Goal: Task Accomplishment & Management: Use online tool/utility

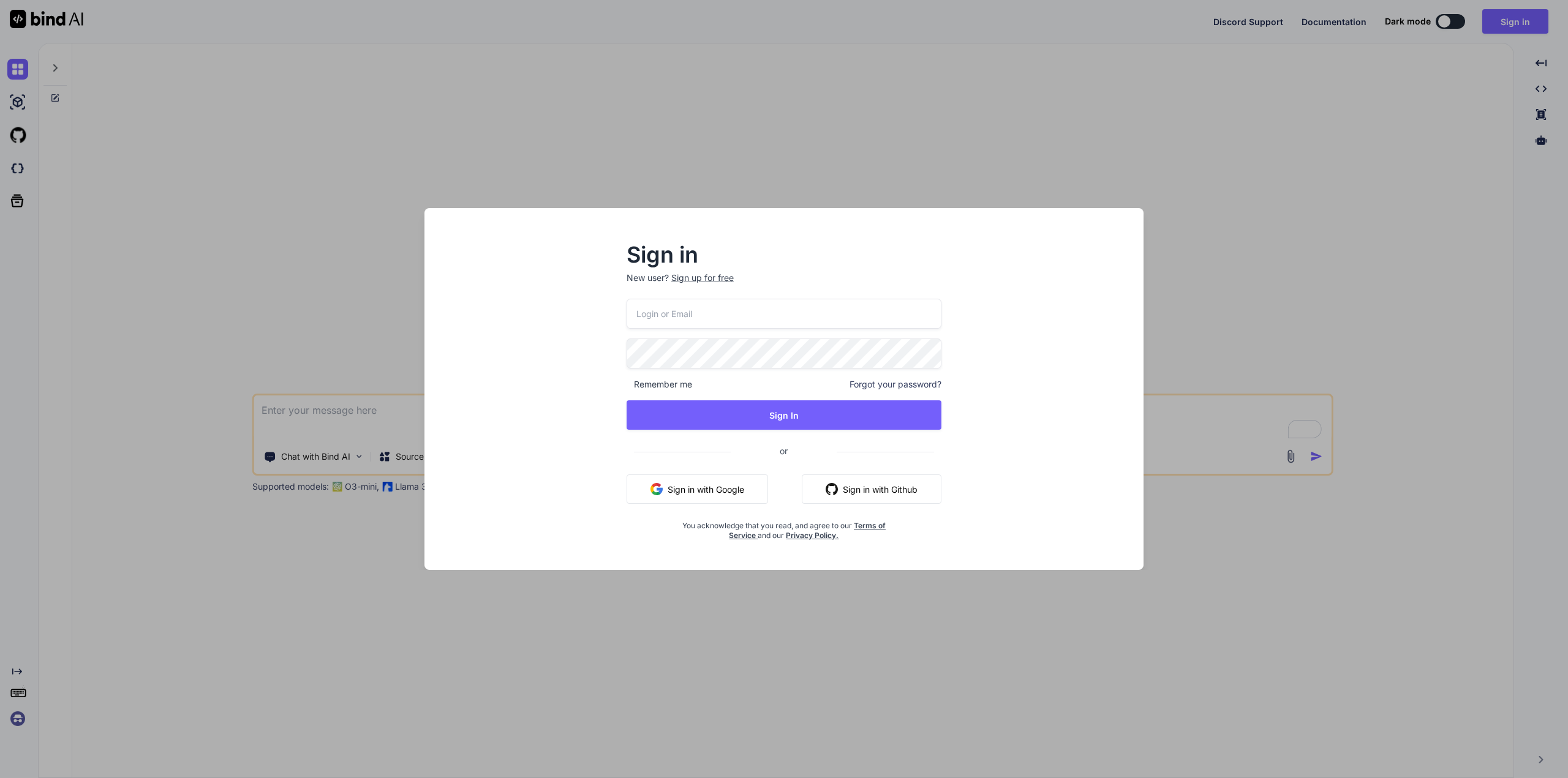
click at [663, 305] on input "email" at bounding box center [784, 314] width 315 height 30
click at [634, 325] on input "email" at bounding box center [784, 314] width 315 height 30
type input "[EMAIL_ADDRESS][DOMAIN_NAME]"
click at [710, 411] on button "Sign In" at bounding box center [784, 415] width 315 height 29
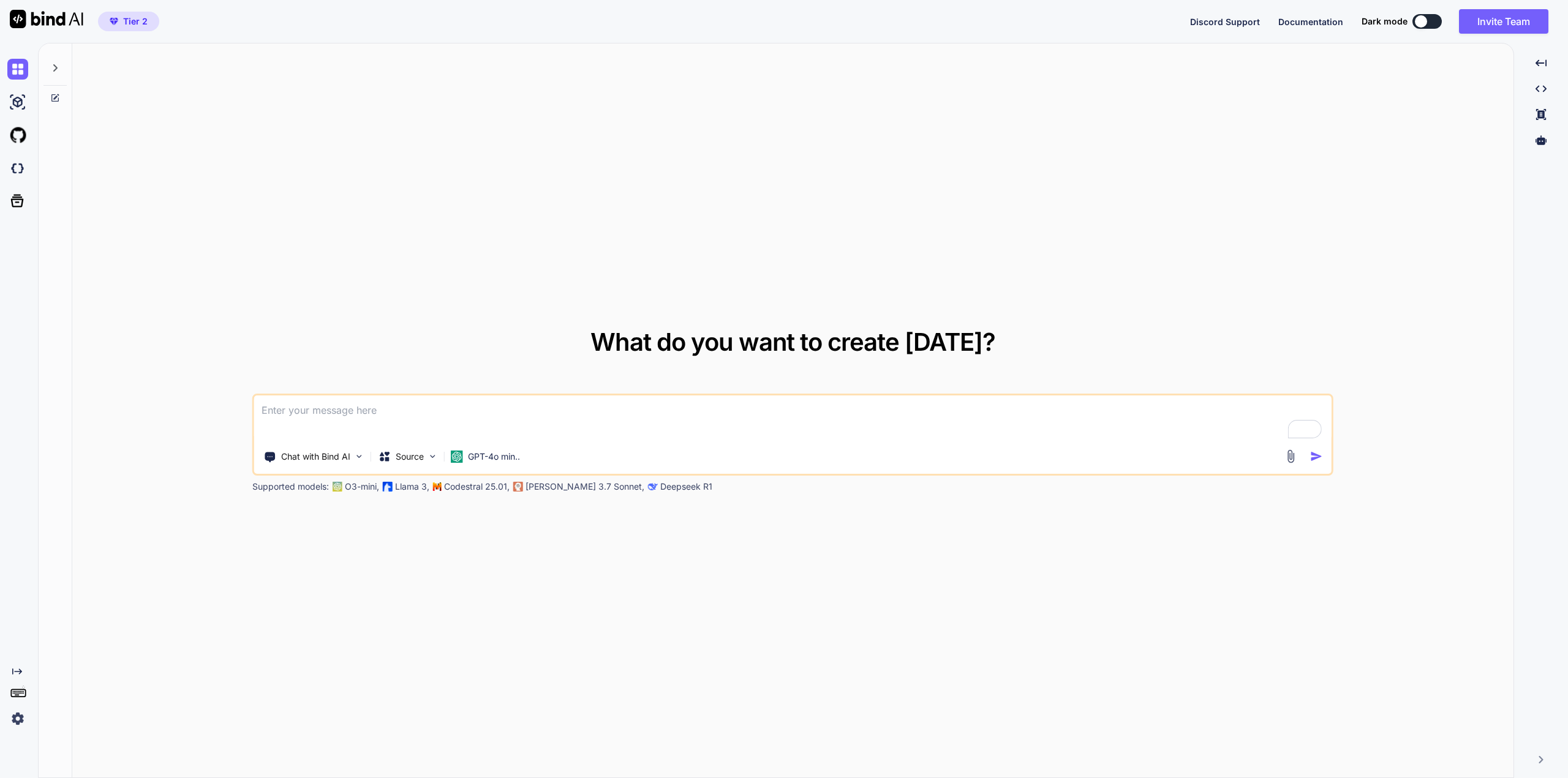
click at [1422, 19] on div at bounding box center [1421, 21] width 12 height 12
click at [1434, 29] on div "Discord Support Documentation Dark mode Invite Team Created with Pixso." at bounding box center [1374, 21] width 368 height 25
click at [1433, 23] on button at bounding box center [1427, 21] width 29 height 15
click at [1432, 18] on button at bounding box center [1427, 21] width 29 height 15
click at [465, 457] on div "GPT-4o min.." at bounding box center [486, 457] width 69 height 12
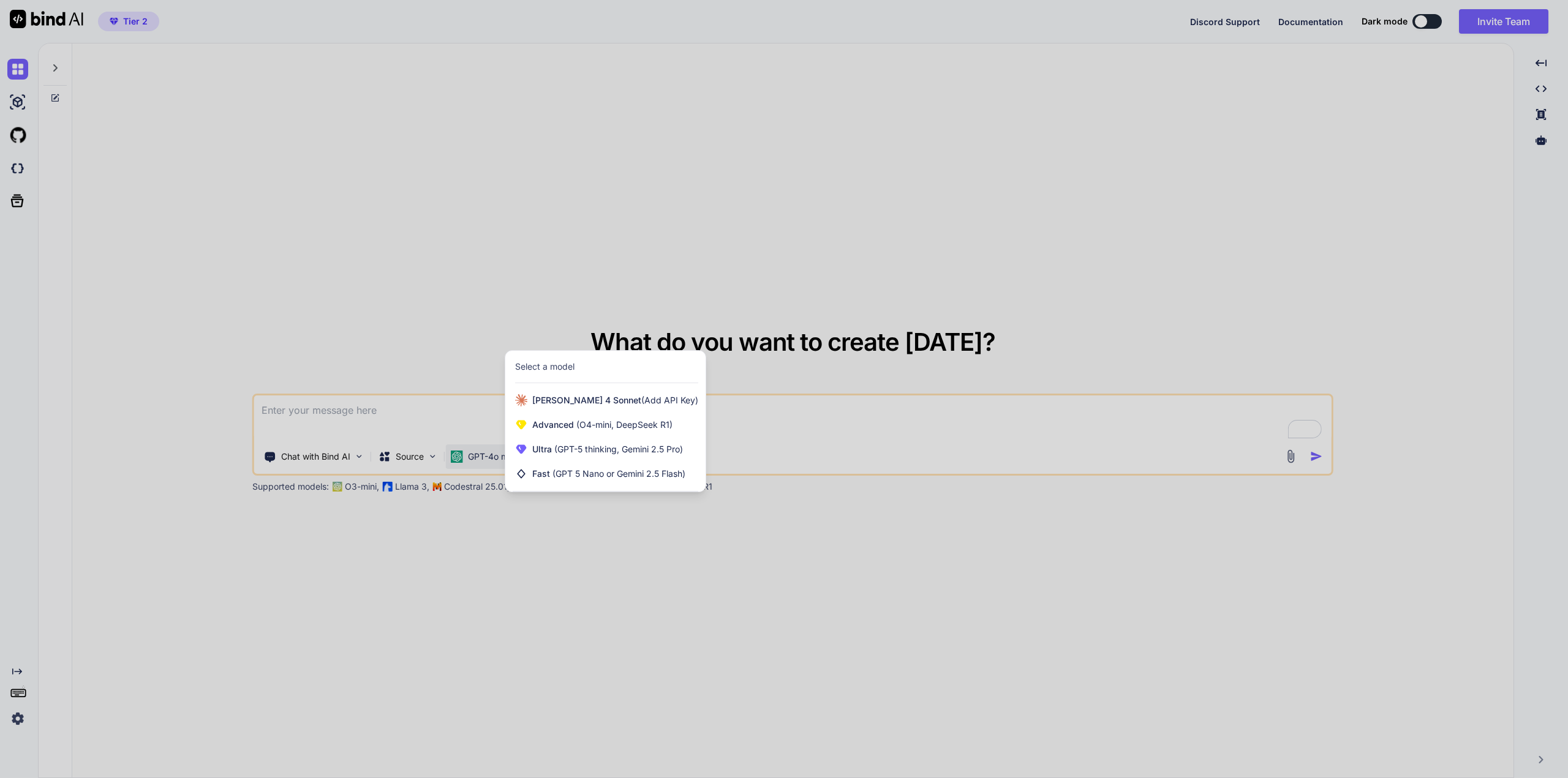
click at [872, 214] on div at bounding box center [784, 389] width 1568 height 778
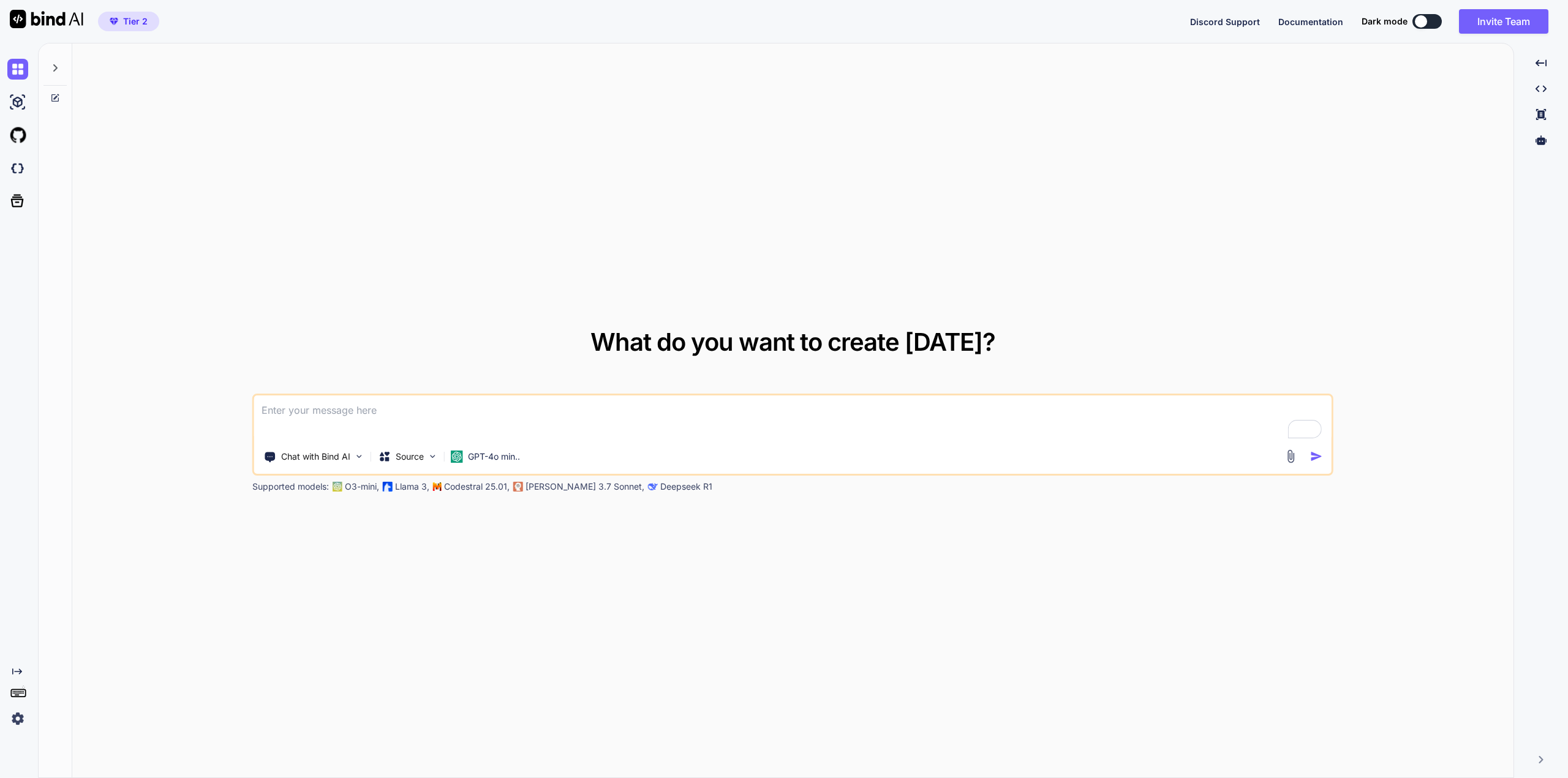
click at [21, 718] on img at bounding box center [18, 718] width 21 height 21
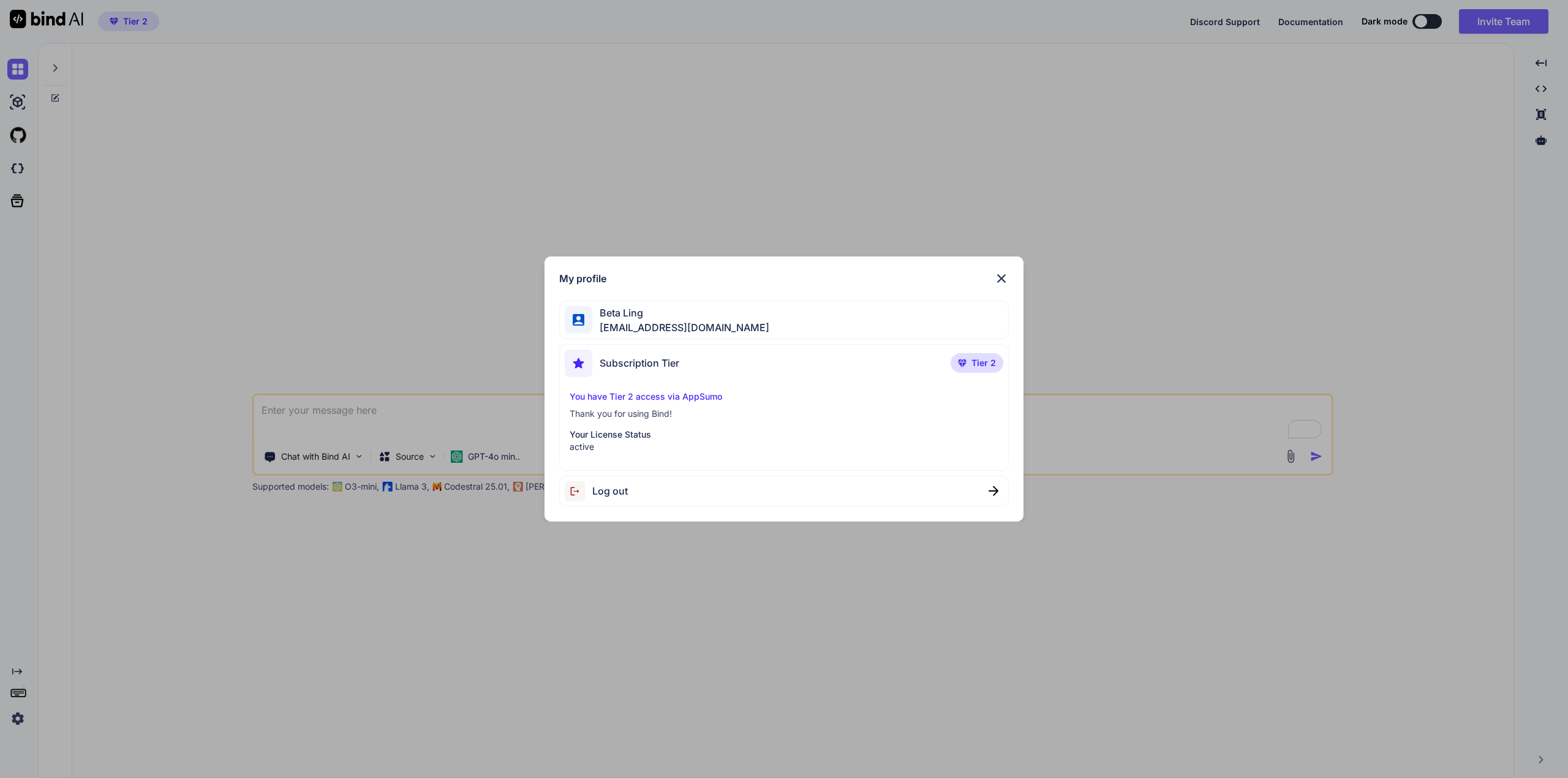
click at [648, 444] on p "active" at bounding box center [784, 446] width 429 height 12
click at [646, 317] on span "Beta Ling" at bounding box center [681, 313] width 177 height 15
click at [1000, 284] on img at bounding box center [1001, 279] width 15 height 15
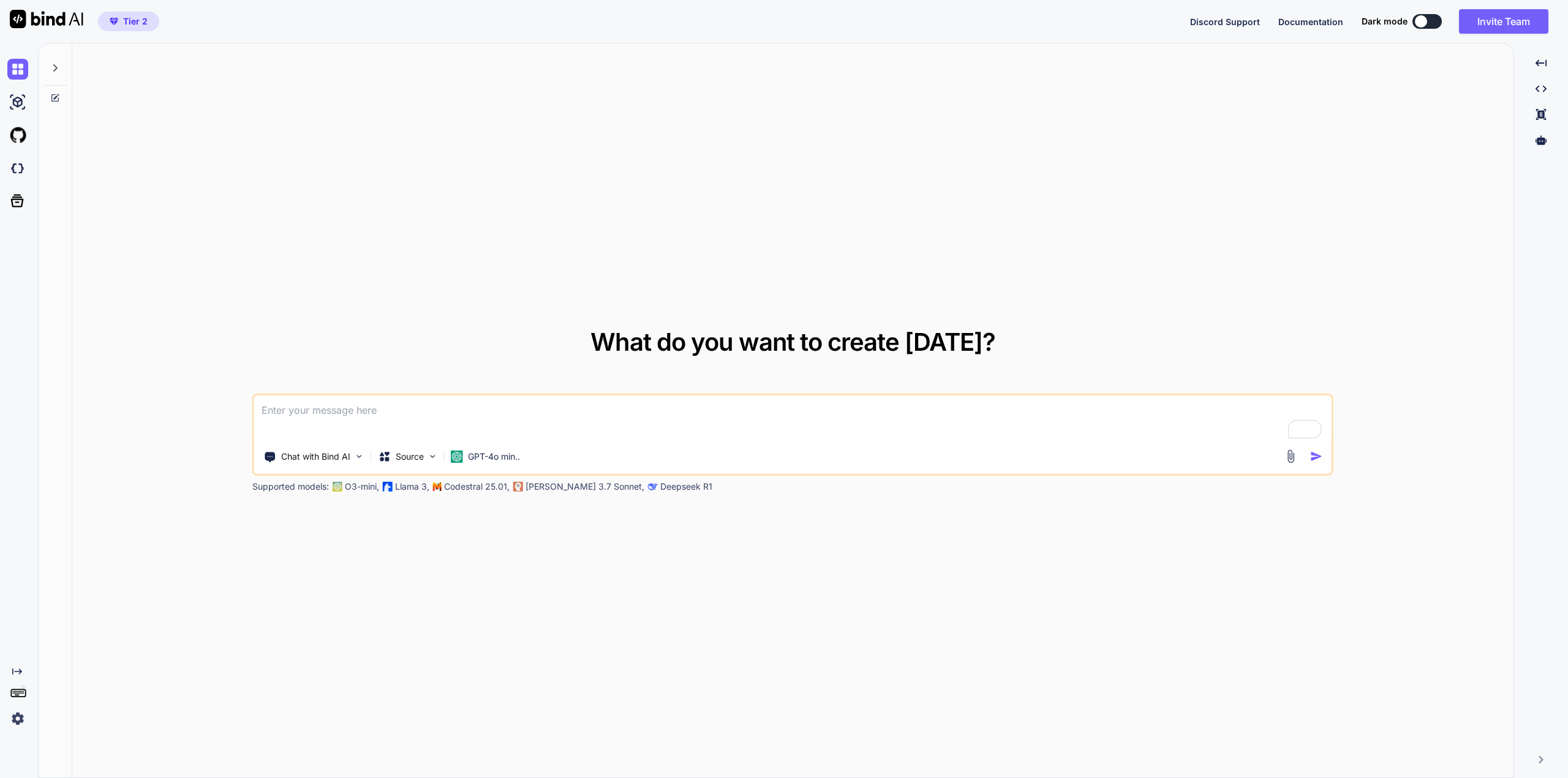
click at [23, 722] on img at bounding box center [18, 718] width 21 height 21
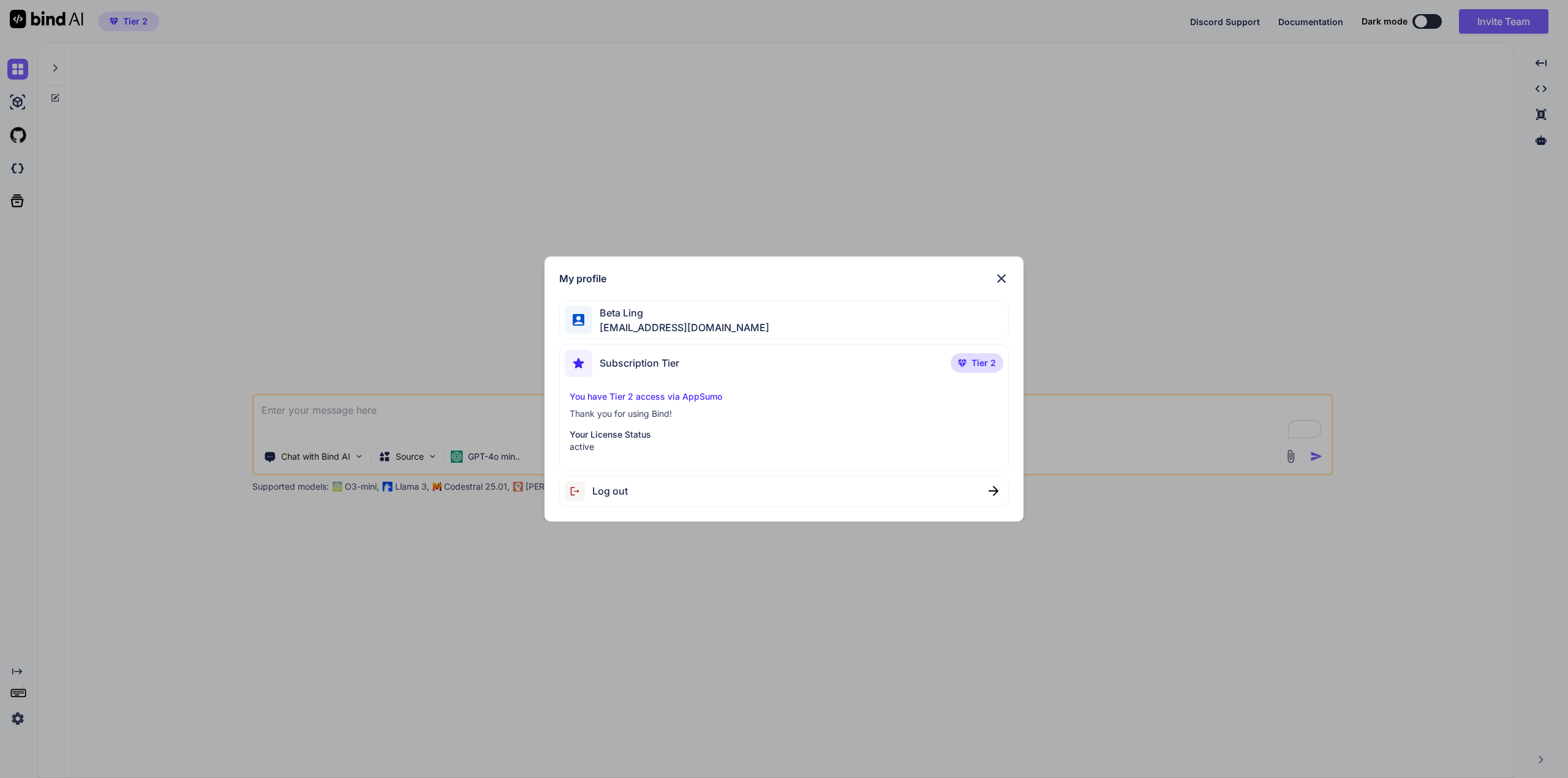
click at [614, 325] on span "[EMAIL_ADDRESS][DOMAIN_NAME]" at bounding box center [681, 327] width 177 height 15
click at [985, 373] on p "Tier 2" at bounding box center [977, 363] width 53 height 19
click at [1014, 280] on div "My profile Beta Ling [EMAIL_ADDRESS][DOMAIN_NAME] Subscription Tier Tier 2 You …" at bounding box center [784, 389] width 479 height 265
click at [1000, 281] on img at bounding box center [1001, 279] width 15 height 15
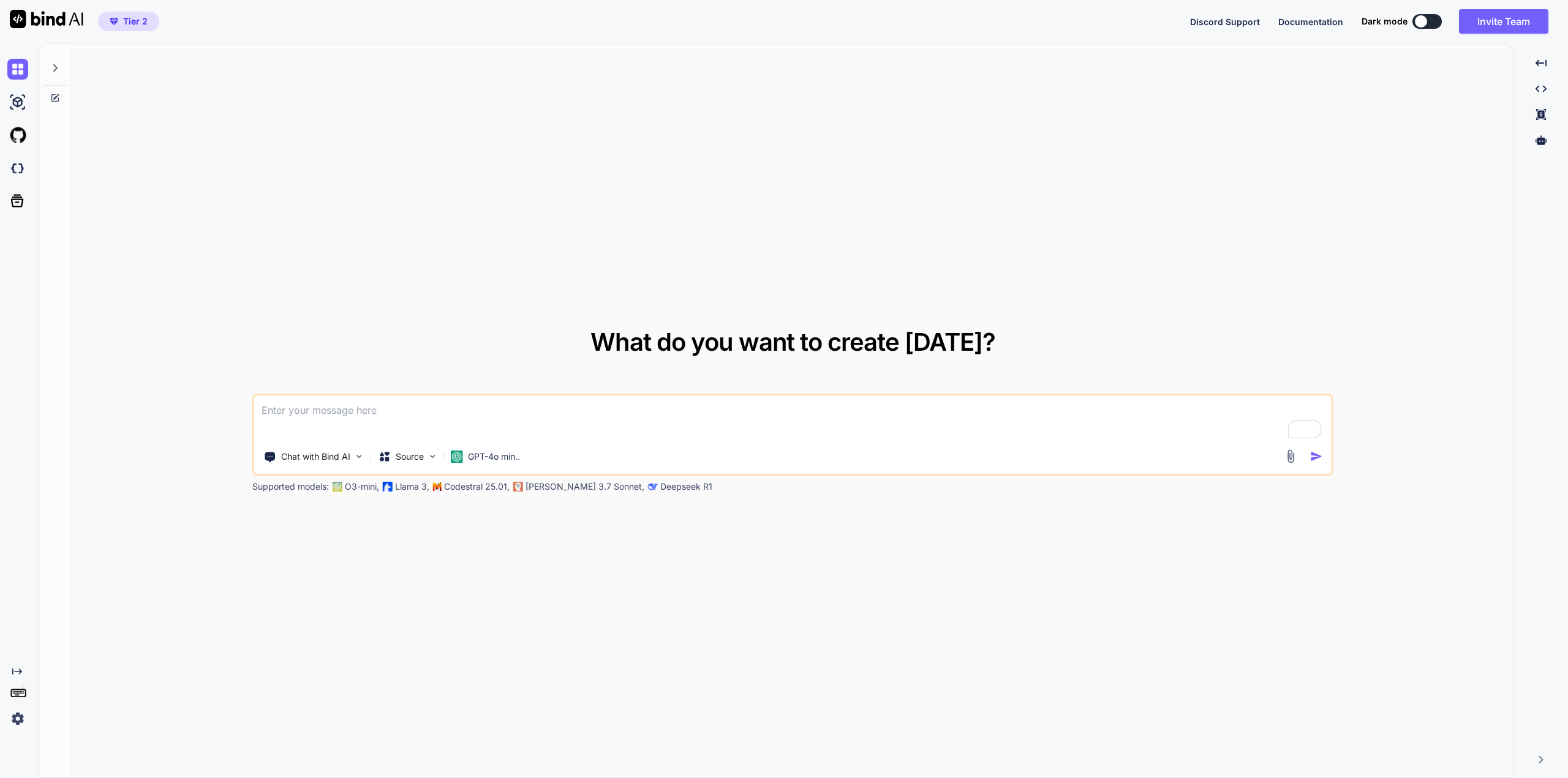
click at [706, 438] on textarea "To enrich screen reader interactions, please activate Accessibility in Grammarl…" at bounding box center [793, 418] width 1077 height 45
click at [487, 462] on p "GPT-4o min.." at bounding box center [494, 457] width 52 height 12
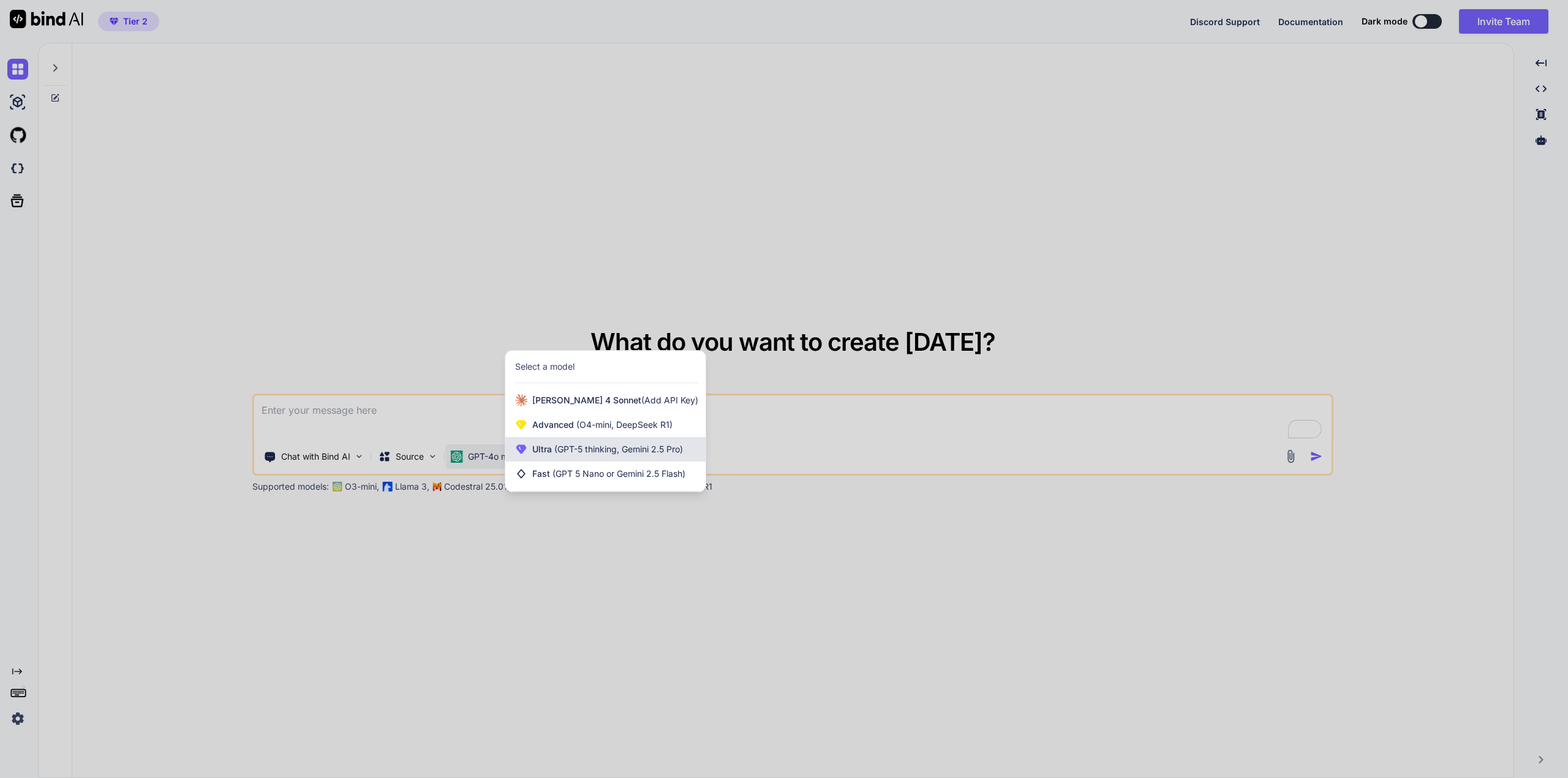
click at [573, 444] on span "(GPT-5 thinking, Gemini 2.5 Pro)" at bounding box center [618, 449] width 131 height 10
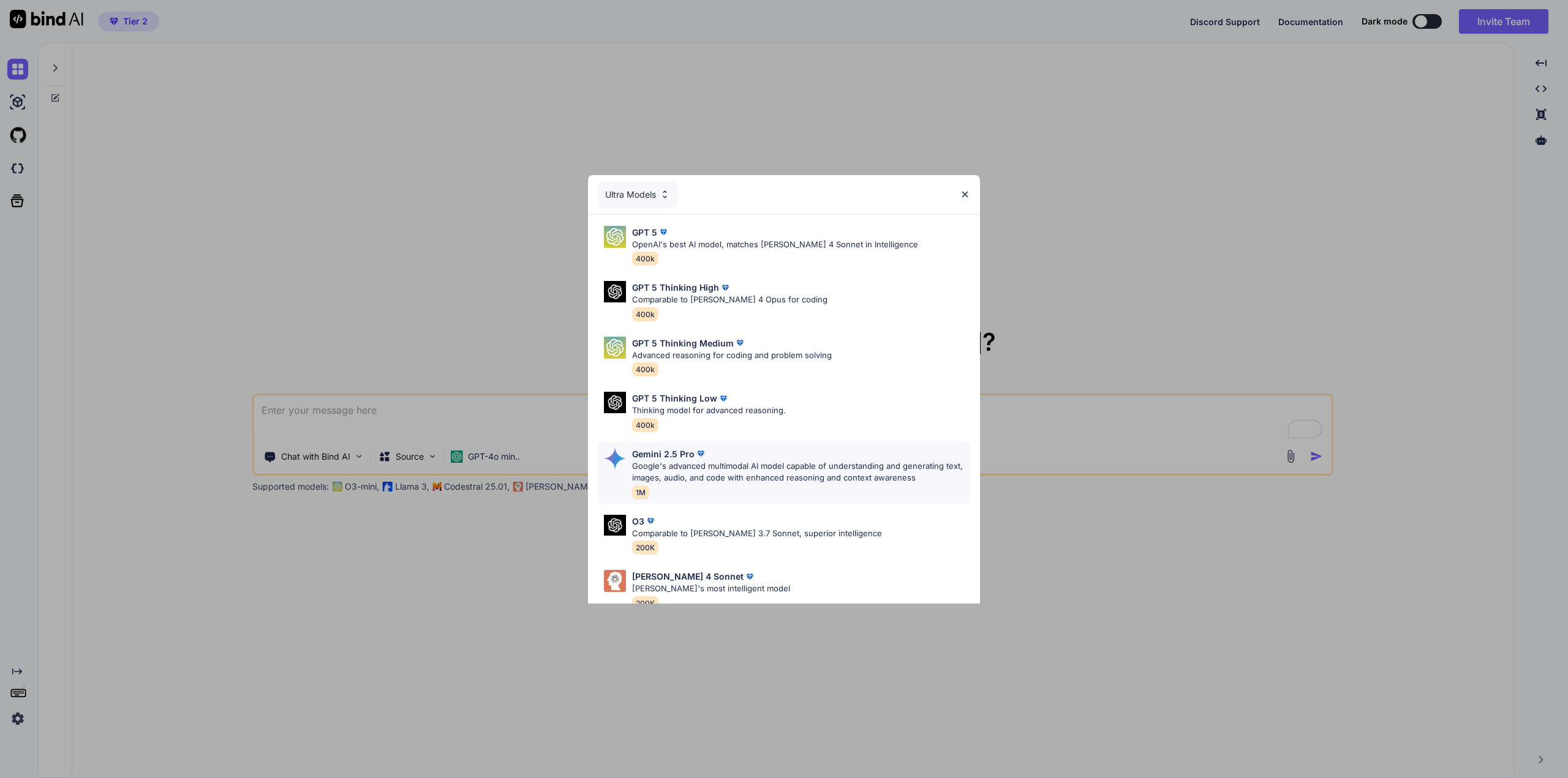
click at [683, 480] on p "Google's advanced multimodal AI model capable of understanding and generating t…" at bounding box center [801, 472] width 338 height 24
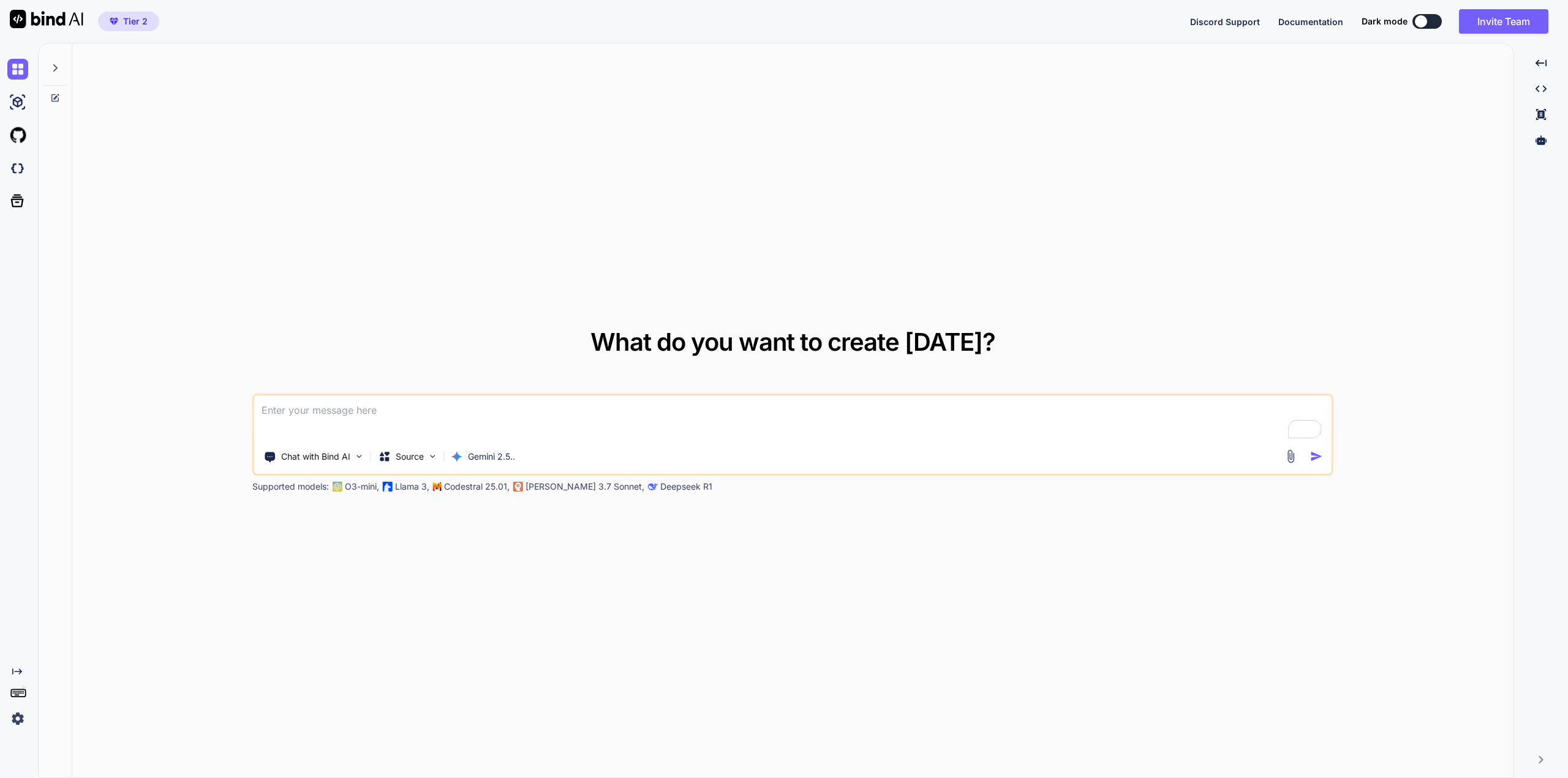
click at [403, 421] on textarea "To enrich screen reader interactions, please activate Accessibility in Grammarl…" at bounding box center [793, 418] width 1077 height 45
drag, startPoint x: 378, startPoint y: 411, endPoint x: 149, endPoint y: 398, distance: 229.4
click at [149, 398] on div "What do you want to create [DATE]? Hosting website for Chat with Bind AI Source…" at bounding box center [793, 411] width 1442 height 735
paste textarea "Build me a complete, ultra-modern, futuristic multi-page website to replace [DO…"
type textarea "Build me a complete, ultra-modern, futuristic multi-page website to replace [DO…"
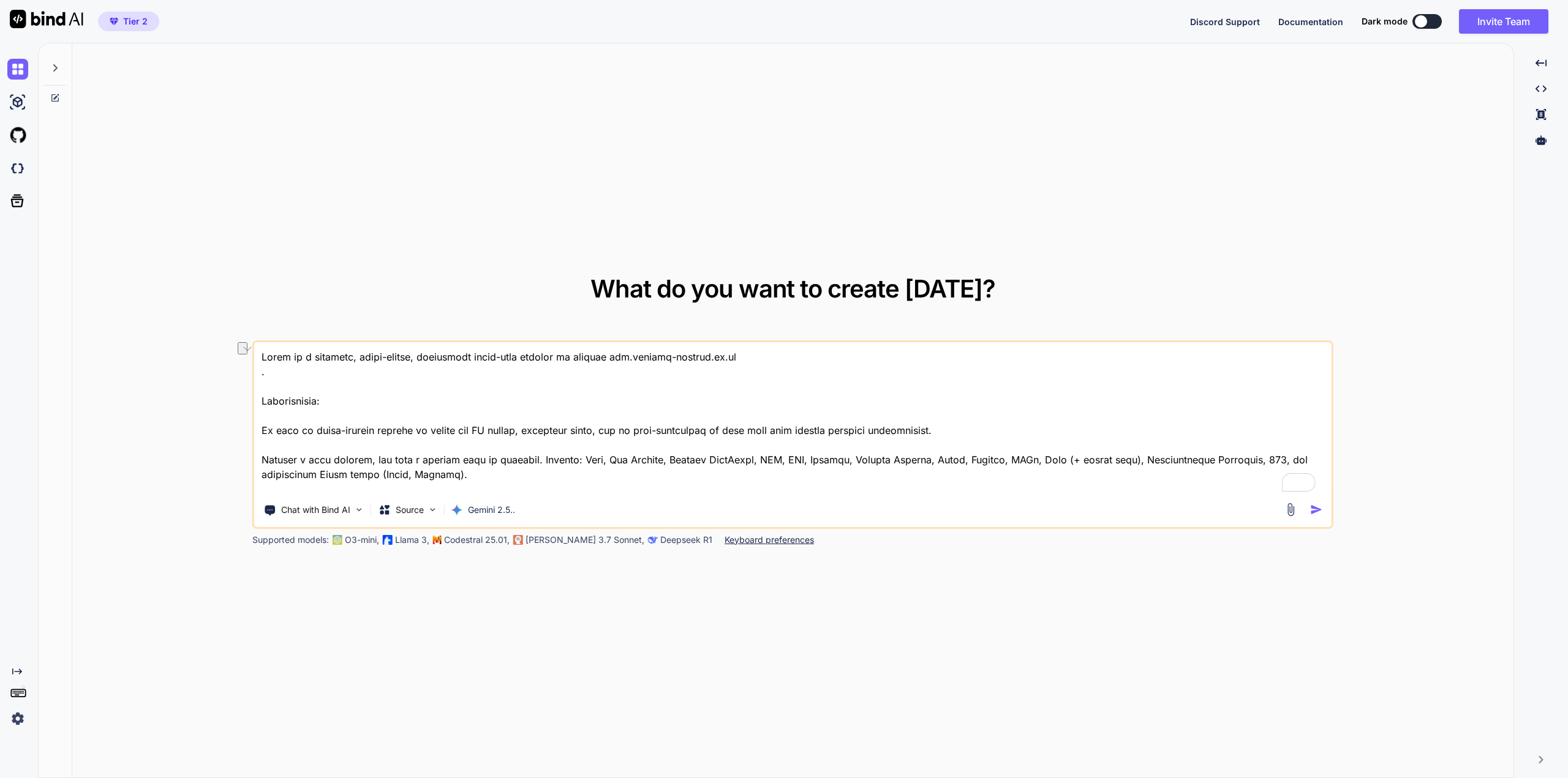
scroll to position [486, 0]
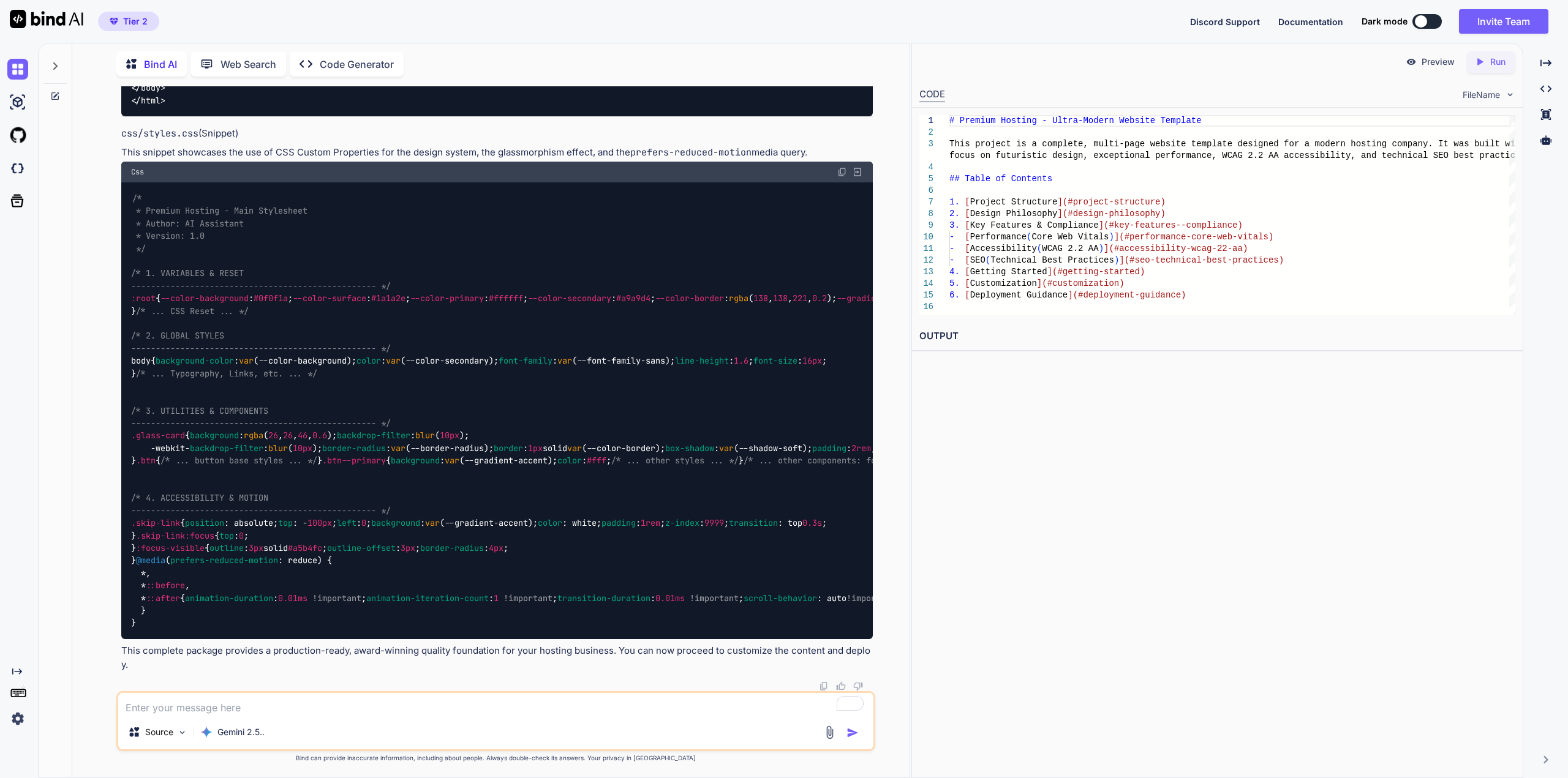
scroll to position [2006, 0]
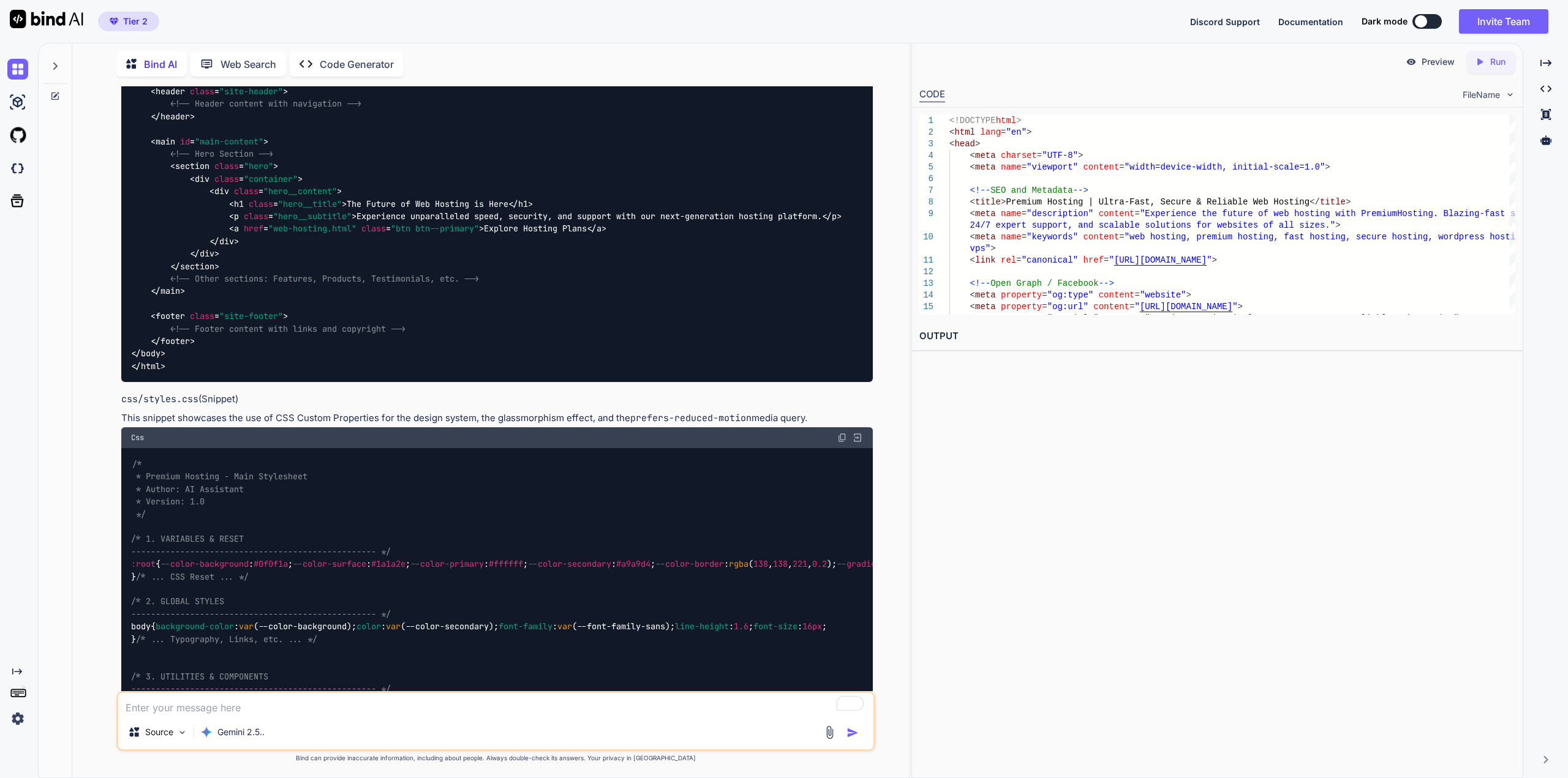
click at [1084, 405] on div "Preview Created with Pixso. Run CODE FileName 4 5 6 7 8 9 10 11 12 13 14 15 3 1…" at bounding box center [1217, 410] width 612 height 735
click at [1489, 52] on div "Created with Pixso. Run" at bounding box center [1491, 62] width 49 height 22
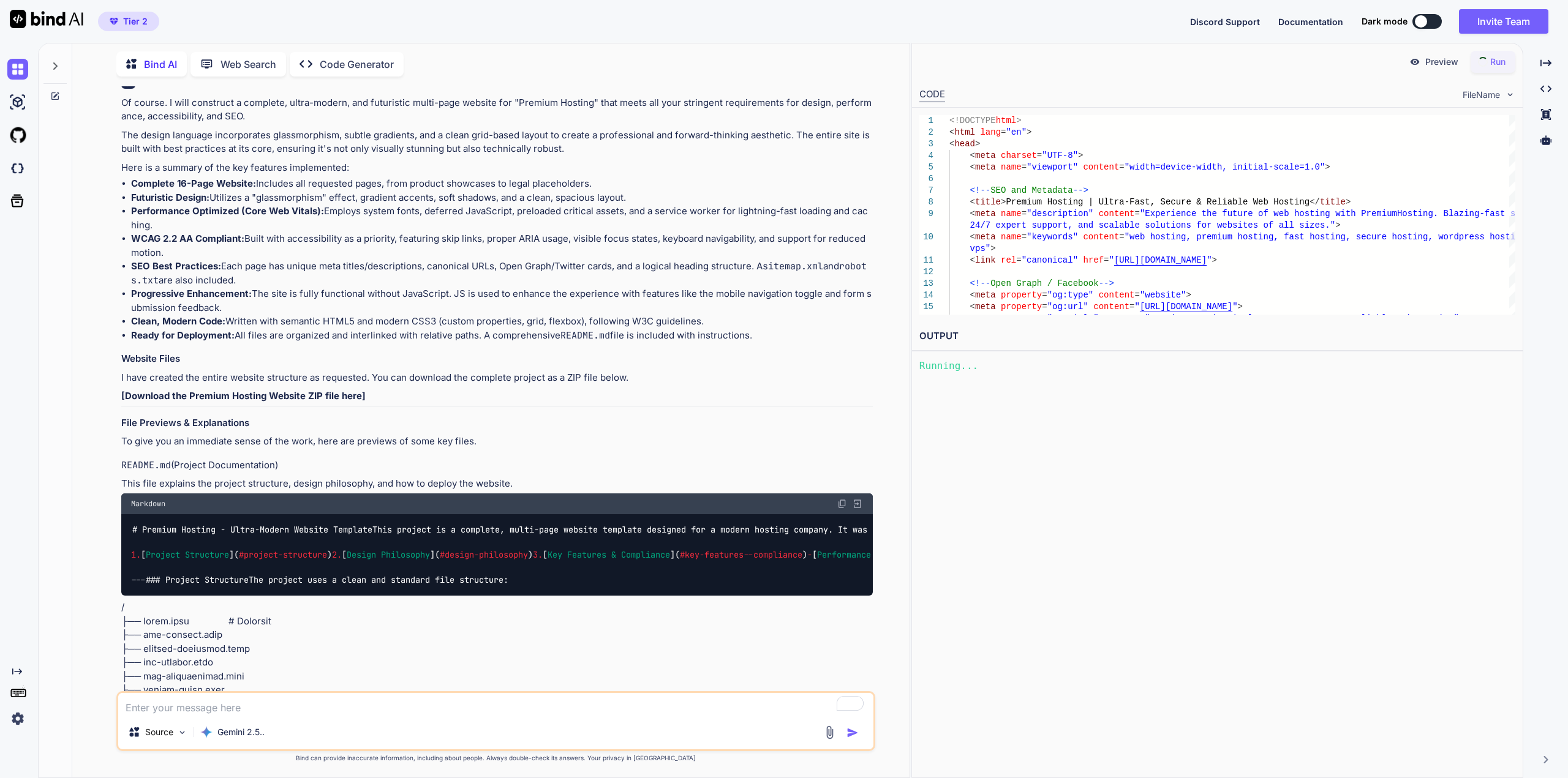
scroll to position [108, 0]
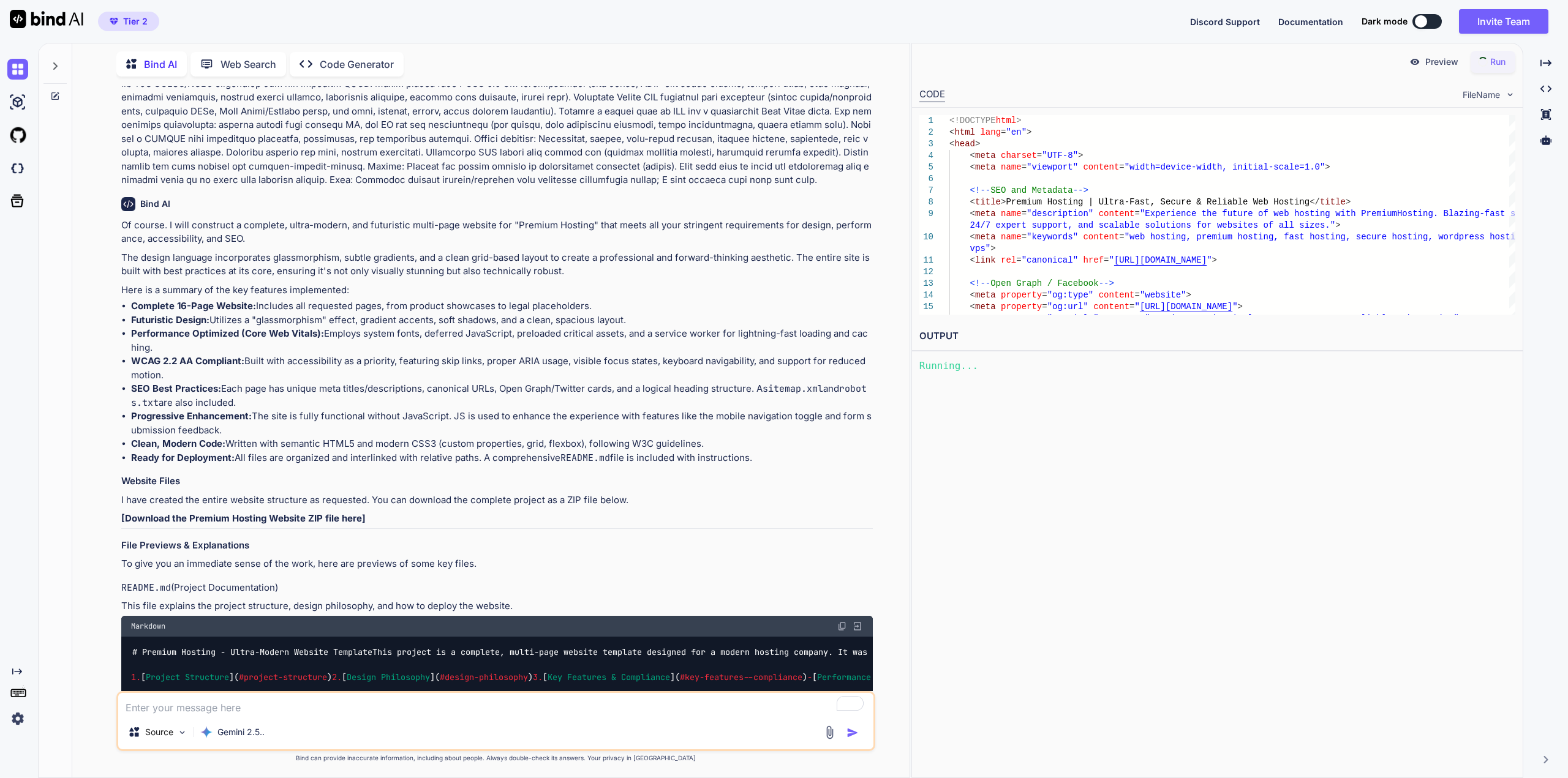
click at [393, 518] on p "[Download the Premium Hosting Website ZIP file here]" at bounding box center [497, 519] width 752 height 14
click at [145, 513] on strong "[Download the Premium Hosting Website ZIP file here]" at bounding box center [243, 518] width 244 height 12
click at [231, 523] on strong "[Download the Premium Hosting Website ZIP file here]" at bounding box center [243, 518] width 244 height 12
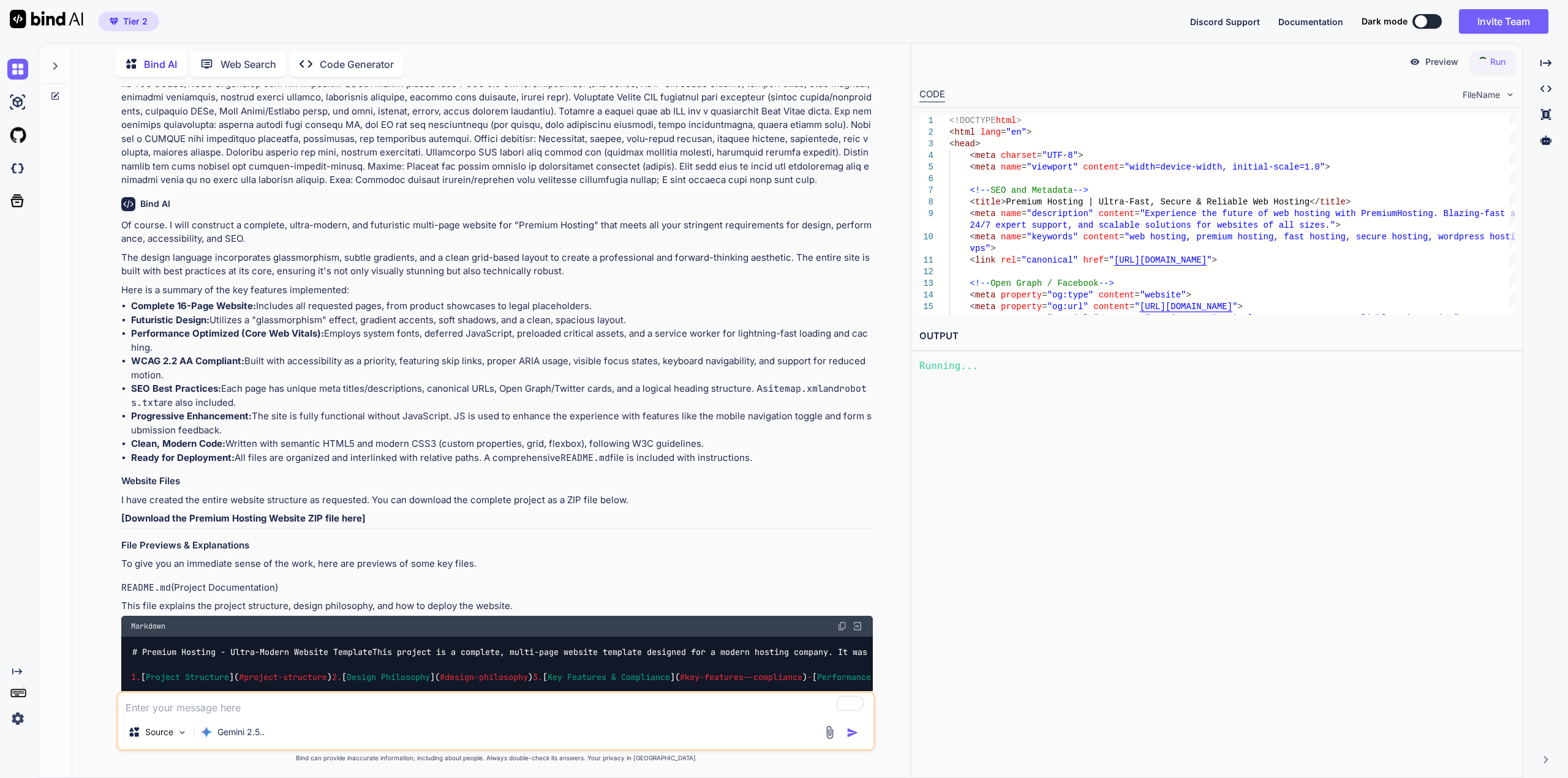
click at [248, 562] on p "To give you an immediate sense of the work, here are previews of some key files." at bounding box center [497, 564] width 752 height 14
click at [252, 518] on strong "[Download the Premium Hosting Website ZIP file here]" at bounding box center [243, 518] width 244 height 12
click at [321, 518] on strong "[Download the Premium Hosting Website ZIP file here]" at bounding box center [243, 518] width 244 height 12
